Goal: Task Accomplishment & Management: Use online tool/utility

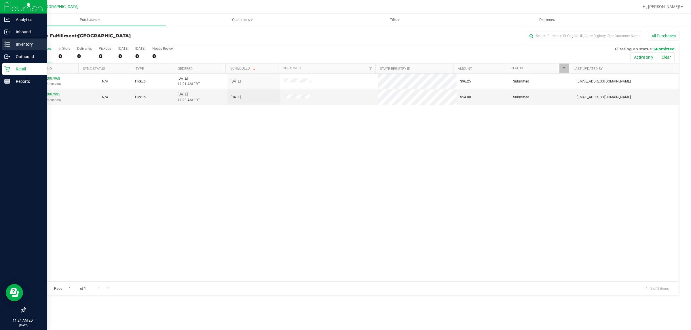
click at [20, 42] on p "Inventory" at bounding box center [27, 44] width 35 height 7
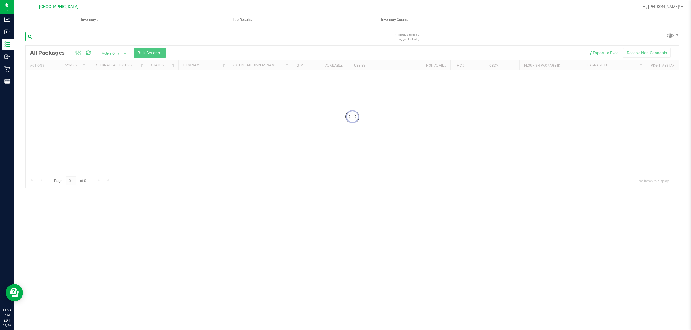
click at [59, 36] on input "text" at bounding box center [175, 36] width 301 height 9
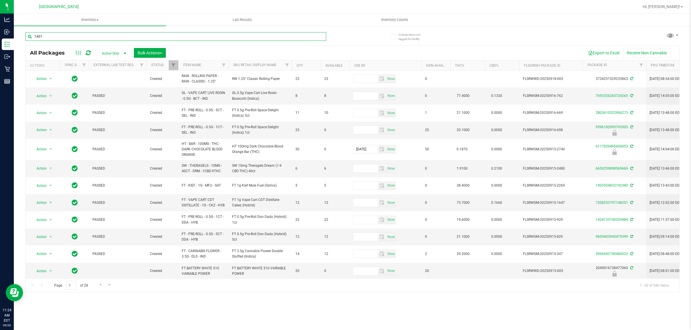
type input "1401"
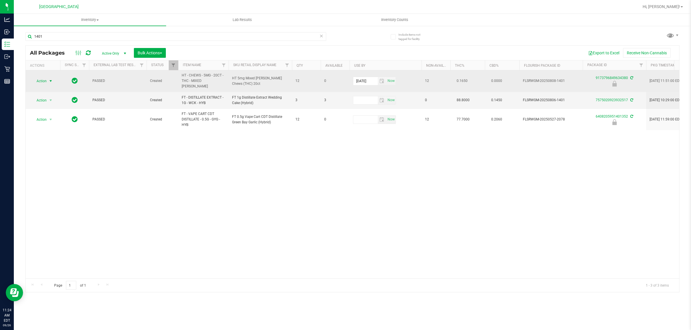
click at [43, 80] on span "Action" at bounding box center [39, 81] width 16 height 8
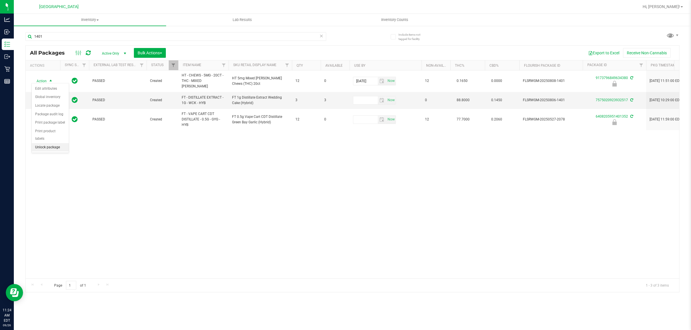
click at [45, 143] on li "Unlock package" at bounding box center [50, 147] width 37 height 9
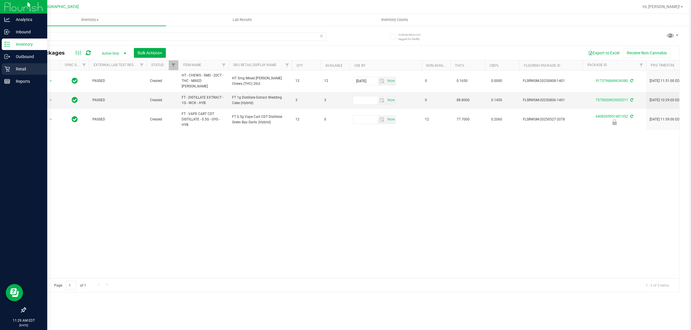
click at [15, 73] on div "Retail" at bounding box center [24, 69] width 45 height 12
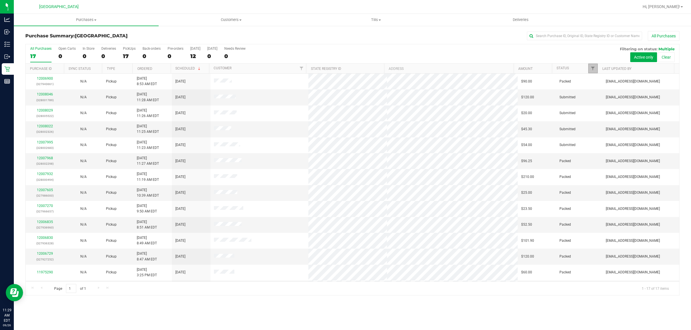
click at [591, 71] on span "Filter" at bounding box center [592, 68] width 5 height 5
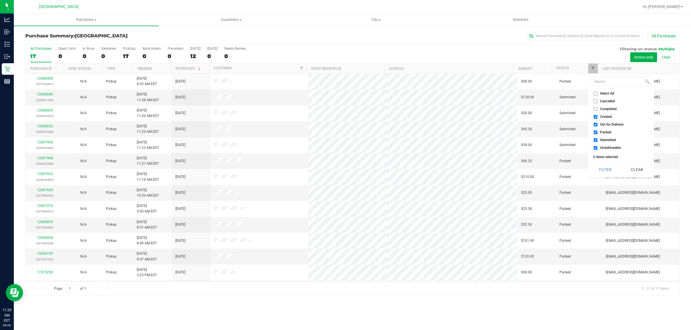
click at [597, 117] on input "Created" at bounding box center [595, 117] width 4 height 4
checkbox input "false"
click at [596, 126] on input "Out for Delivery" at bounding box center [595, 125] width 4 height 4
checkbox input "false"
click at [596, 133] on input "Packed" at bounding box center [595, 133] width 4 height 4
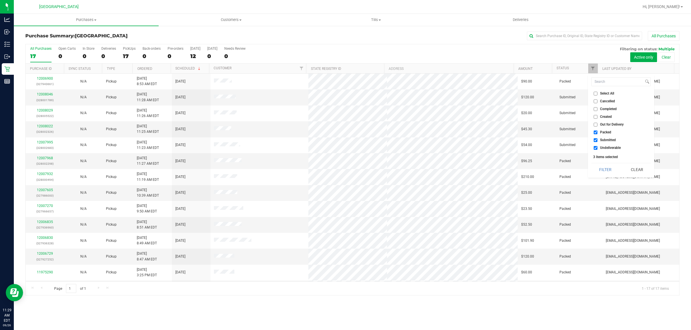
checkbox input "false"
click at [595, 147] on input "Undeliverable" at bounding box center [595, 148] width 4 height 4
checkbox input "false"
click at [598, 168] on button "Filter" at bounding box center [605, 169] width 28 height 13
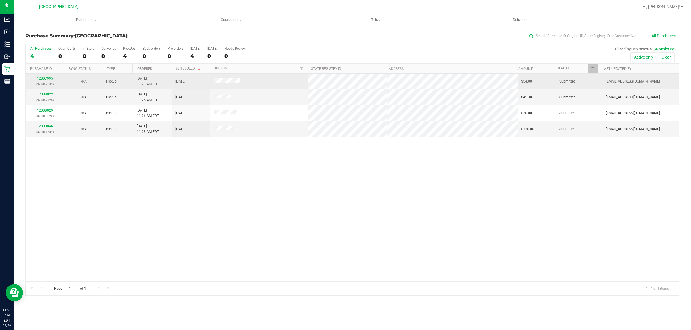
click at [50, 80] on link "12007995" at bounding box center [45, 79] width 16 height 4
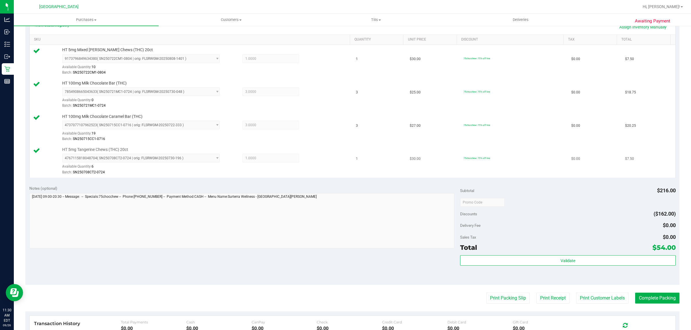
scroll to position [144, 0]
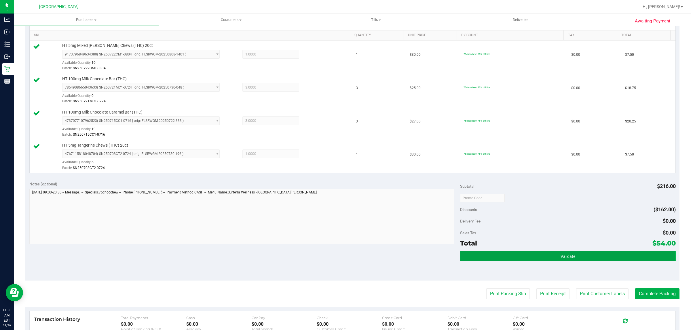
click at [503, 257] on button "Validate" at bounding box center [567, 256] width 215 height 10
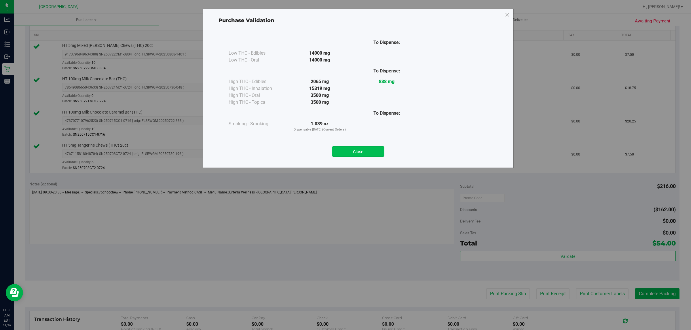
click at [356, 156] on button "Close" at bounding box center [358, 151] width 52 height 10
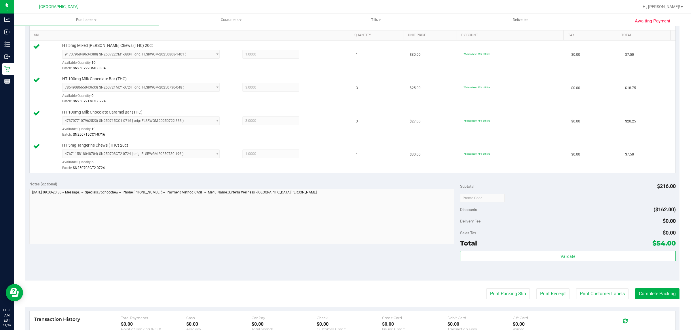
click at [501, 301] on purchase-details "Back Edit Purchase Cancel Purchase View Profile # 12007995 BioTrack ID: - Submi…" at bounding box center [352, 151] width 654 height 528
click at [503, 292] on button "Print Packing Slip" at bounding box center [507, 294] width 43 height 11
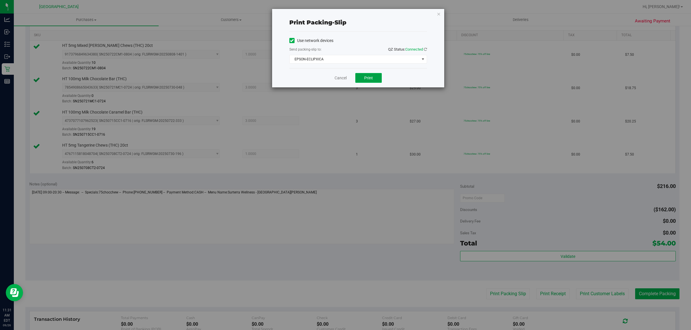
click at [361, 74] on button "Print" at bounding box center [368, 78] width 26 height 10
click at [339, 80] on link "Cancel" at bounding box center [340, 78] width 12 height 6
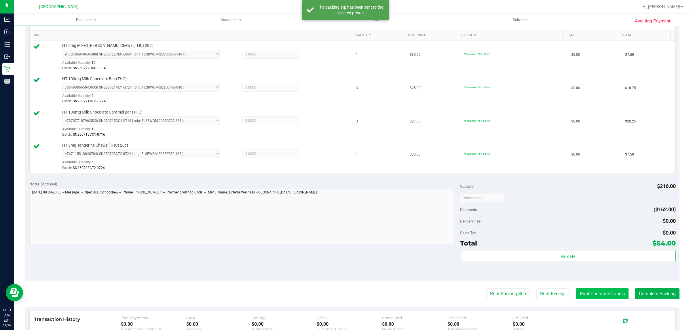
click at [609, 300] on button "Print Customer Labels" at bounding box center [602, 294] width 52 height 11
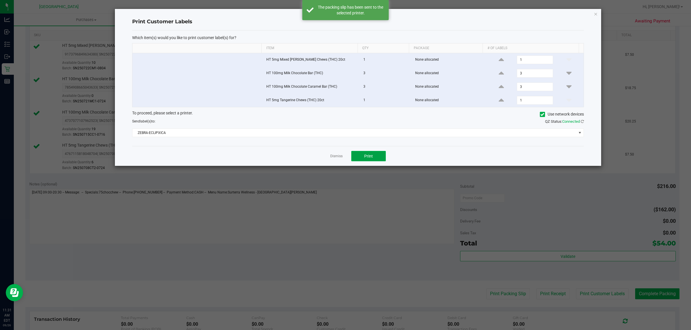
click at [371, 154] on button "Print" at bounding box center [368, 156] width 35 height 10
click at [335, 159] on link "Dismiss" at bounding box center [336, 156] width 12 height 5
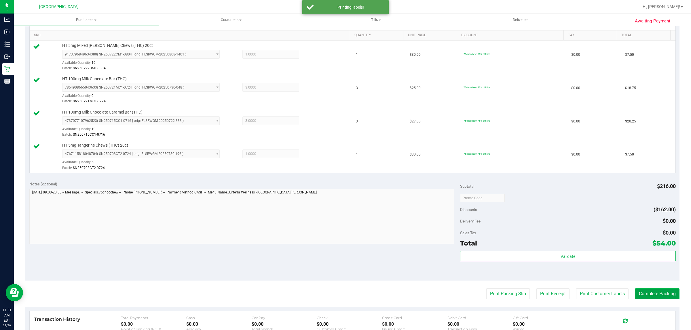
click at [656, 297] on button "Complete Packing" at bounding box center [657, 294] width 44 height 11
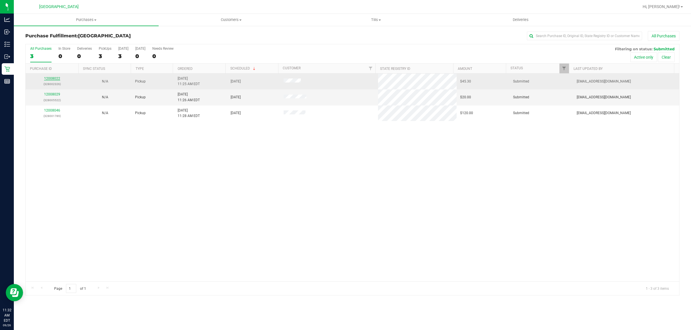
click at [53, 81] on link "12008022" at bounding box center [52, 79] width 16 height 4
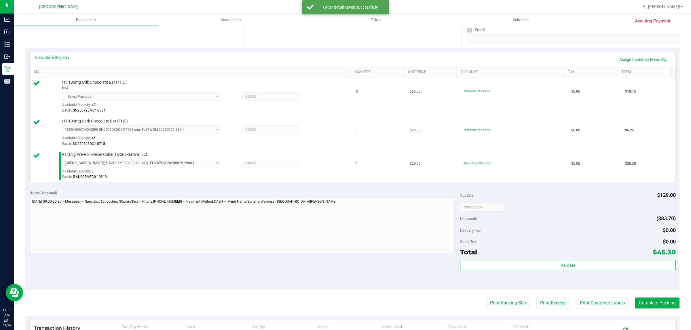
scroll to position [108, 0]
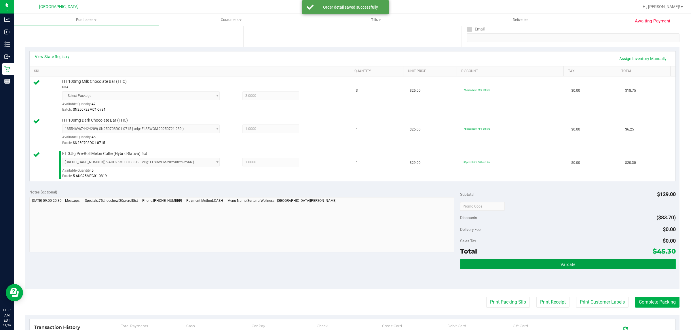
click at [526, 263] on button "Validate" at bounding box center [567, 264] width 215 height 10
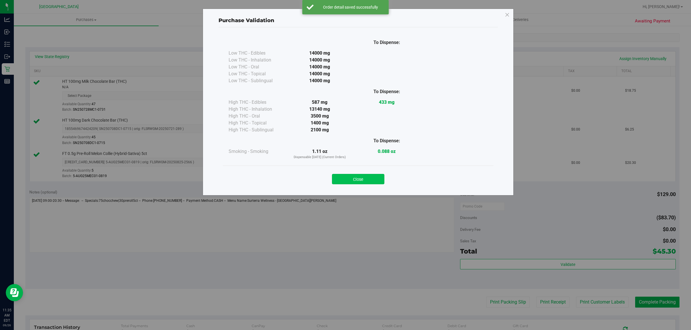
click at [363, 179] on button "Close" at bounding box center [358, 179] width 52 height 10
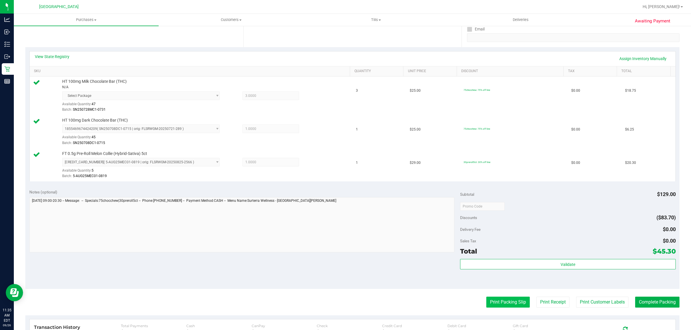
click at [506, 304] on button "Print Packing Slip" at bounding box center [507, 302] width 43 height 11
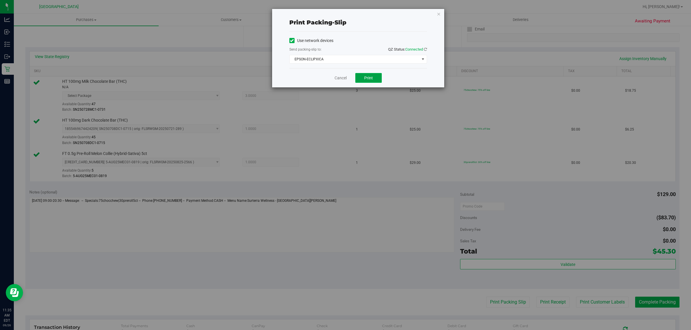
click at [373, 76] on button "Print" at bounding box center [368, 78] width 26 height 10
click at [337, 79] on link "Cancel" at bounding box center [340, 78] width 12 height 6
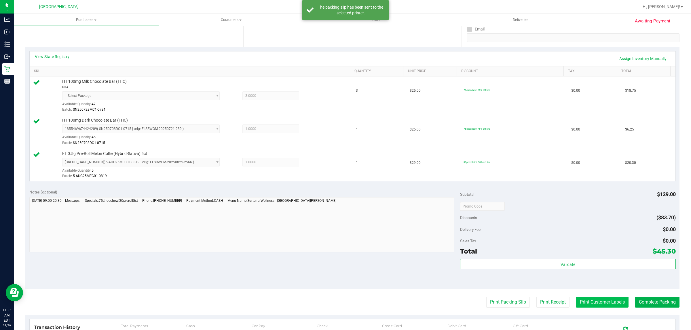
click at [589, 303] on button "Print Customer Labels" at bounding box center [602, 302] width 52 height 11
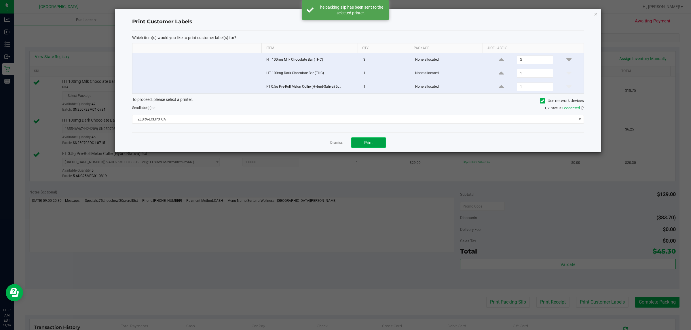
click at [374, 141] on button "Print" at bounding box center [368, 143] width 35 height 10
click at [338, 145] on link "Dismiss" at bounding box center [336, 142] width 12 height 5
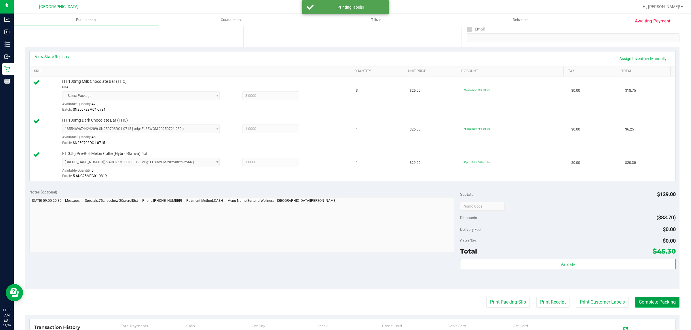
click at [643, 307] on button "Complete Packing" at bounding box center [657, 302] width 44 height 11
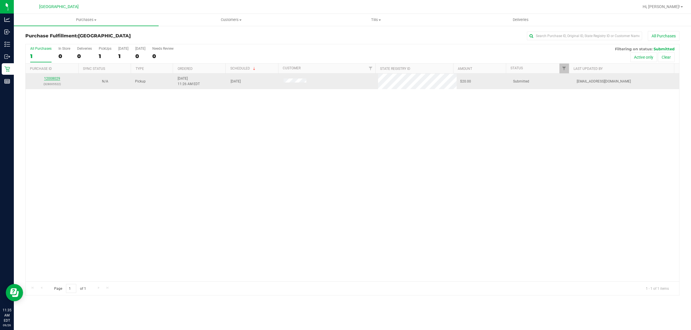
click at [56, 80] on link "12008029" at bounding box center [52, 79] width 16 height 4
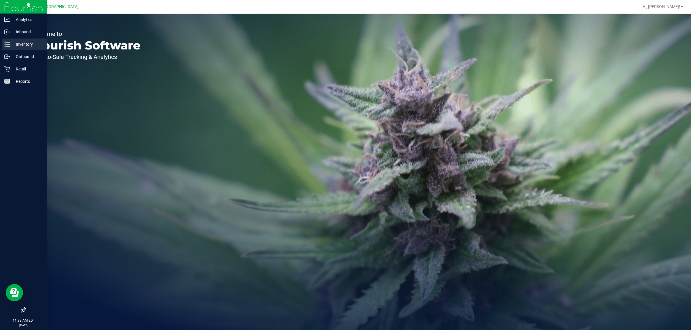
click at [32, 42] on p "Inventory" at bounding box center [27, 44] width 35 height 7
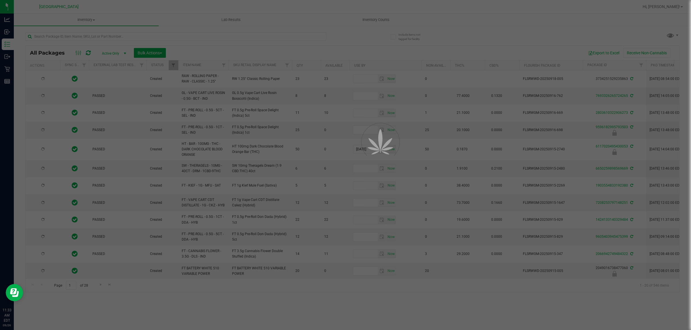
click at [85, 37] on div at bounding box center [345, 165] width 691 height 330
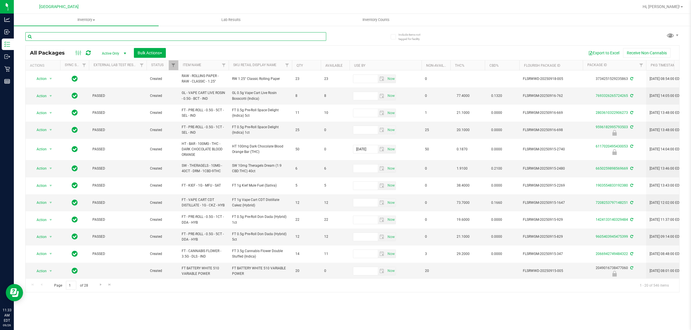
click at [85, 37] on input "text" at bounding box center [175, 36] width 301 height 9
type input "5091453218540347"
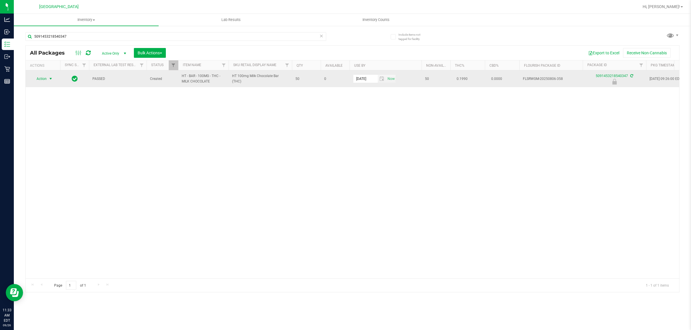
click at [42, 77] on span "Action" at bounding box center [39, 79] width 16 height 8
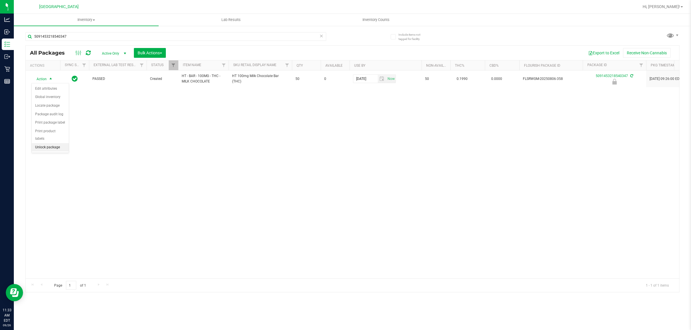
click at [47, 143] on li "Unlock package" at bounding box center [50, 147] width 37 height 9
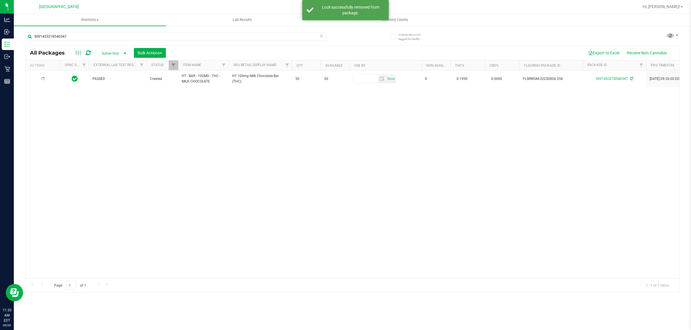
type input "2026-02-07"
